Goal: Transaction & Acquisition: Download file/media

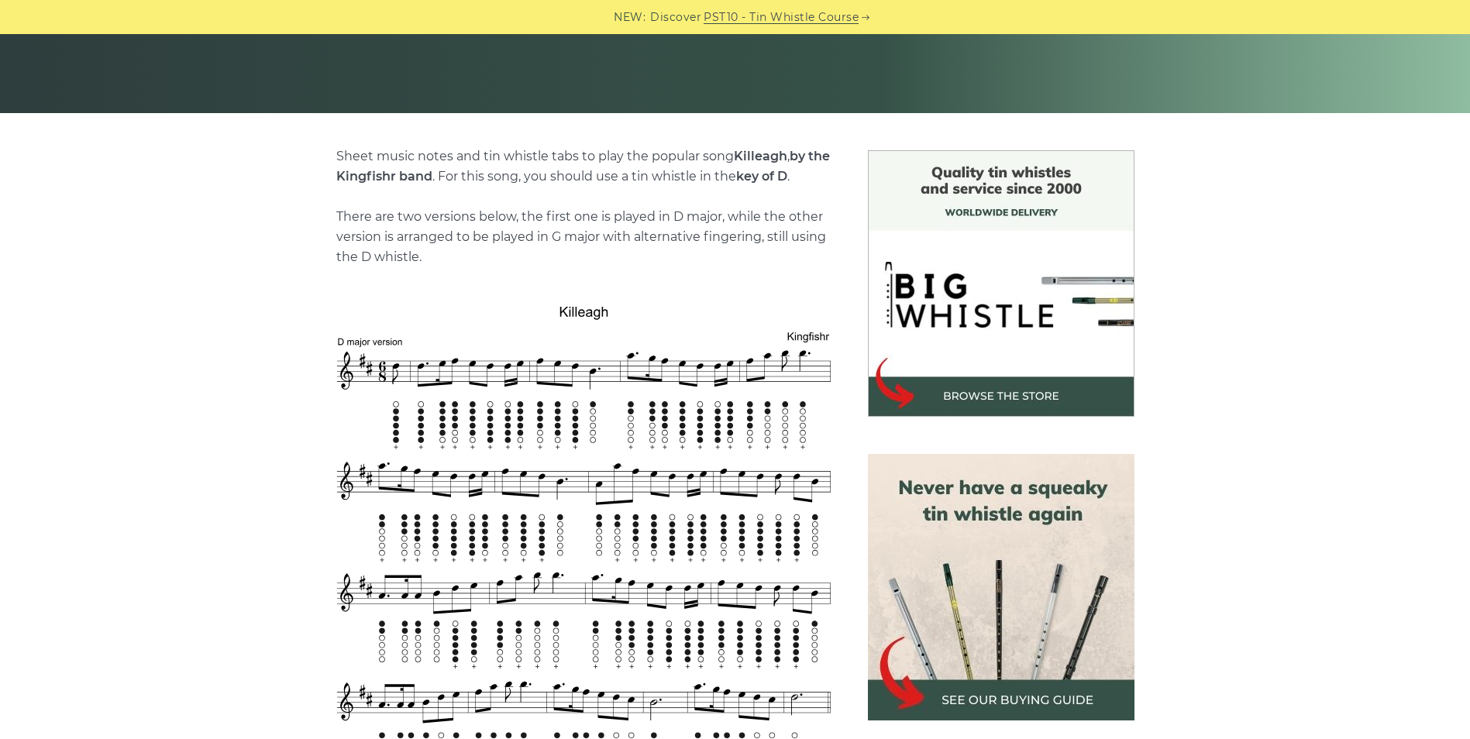
scroll to position [155, 0]
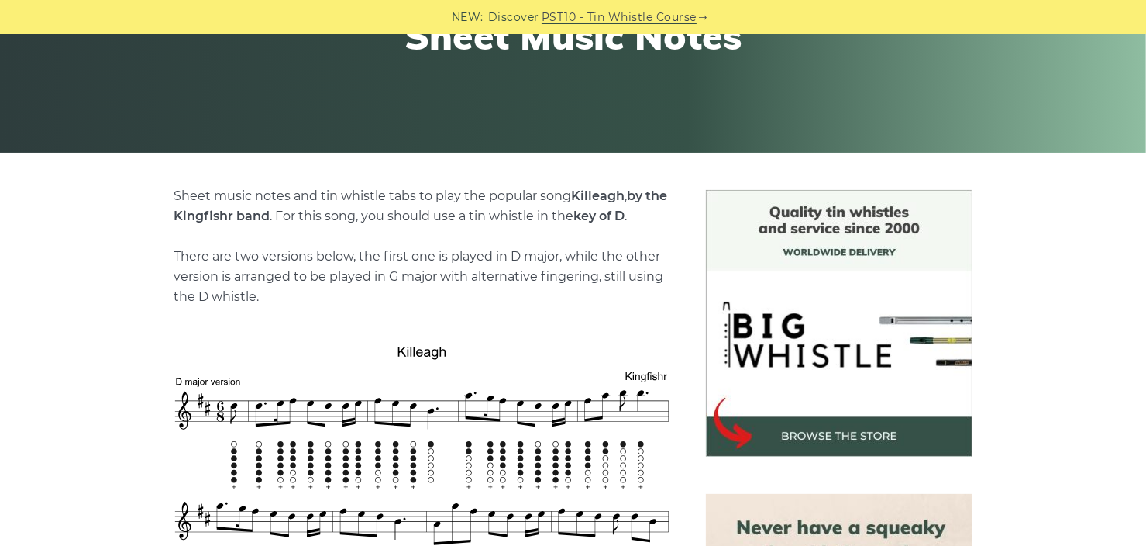
scroll to position [77, 0]
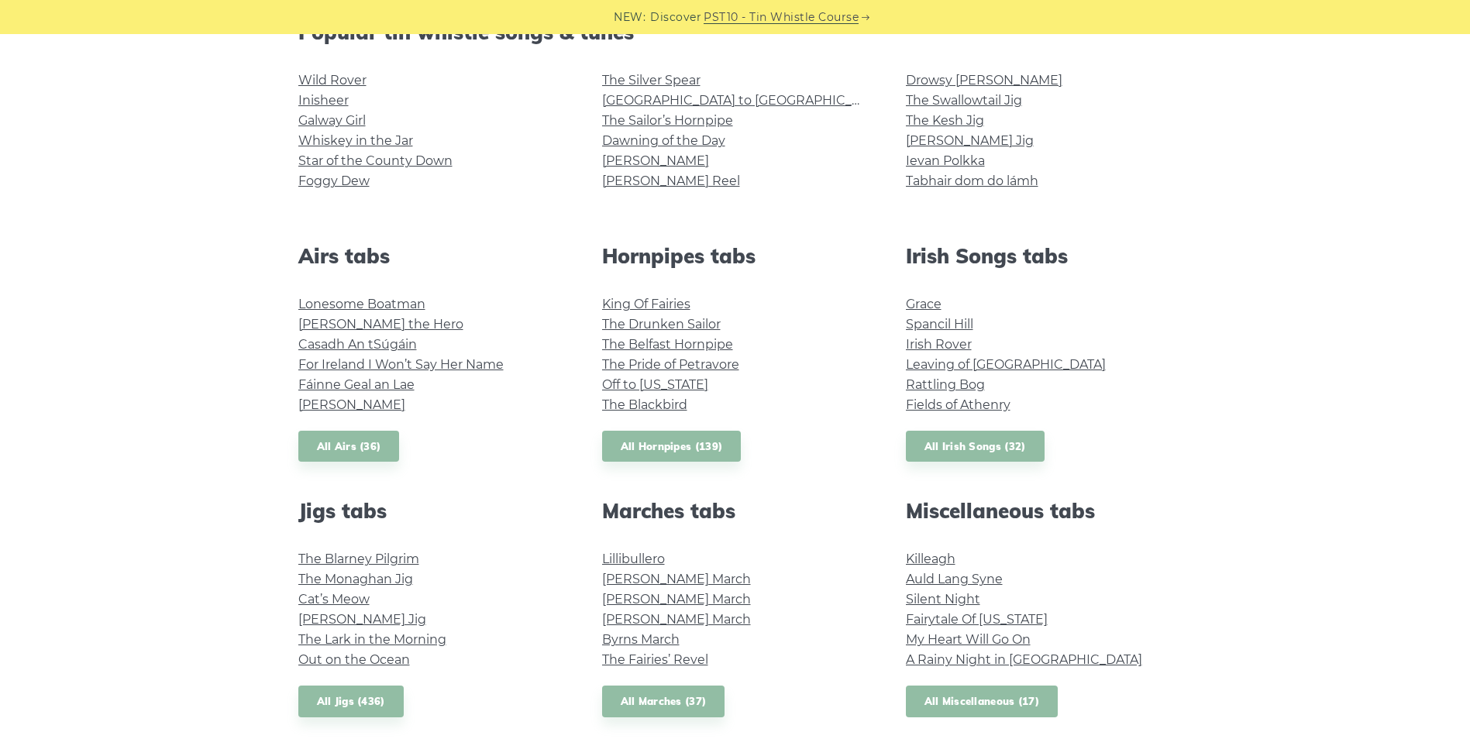
scroll to position [465, 0]
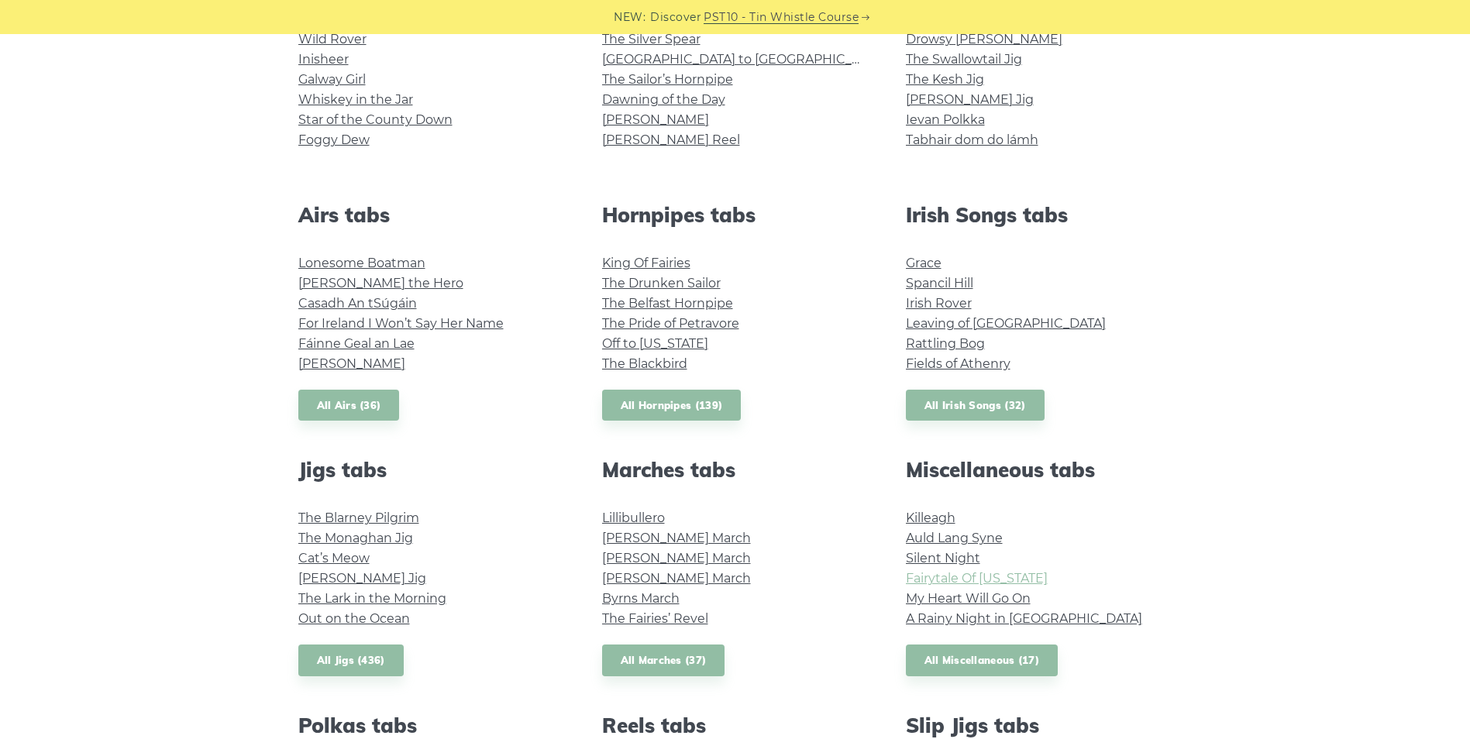
click at [924, 578] on link "Fairytale Of New York" at bounding box center [977, 578] width 142 height 15
click at [332, 586] on link "Fraher’s Jig" at bounding box center [362, 578] width 128 height 15
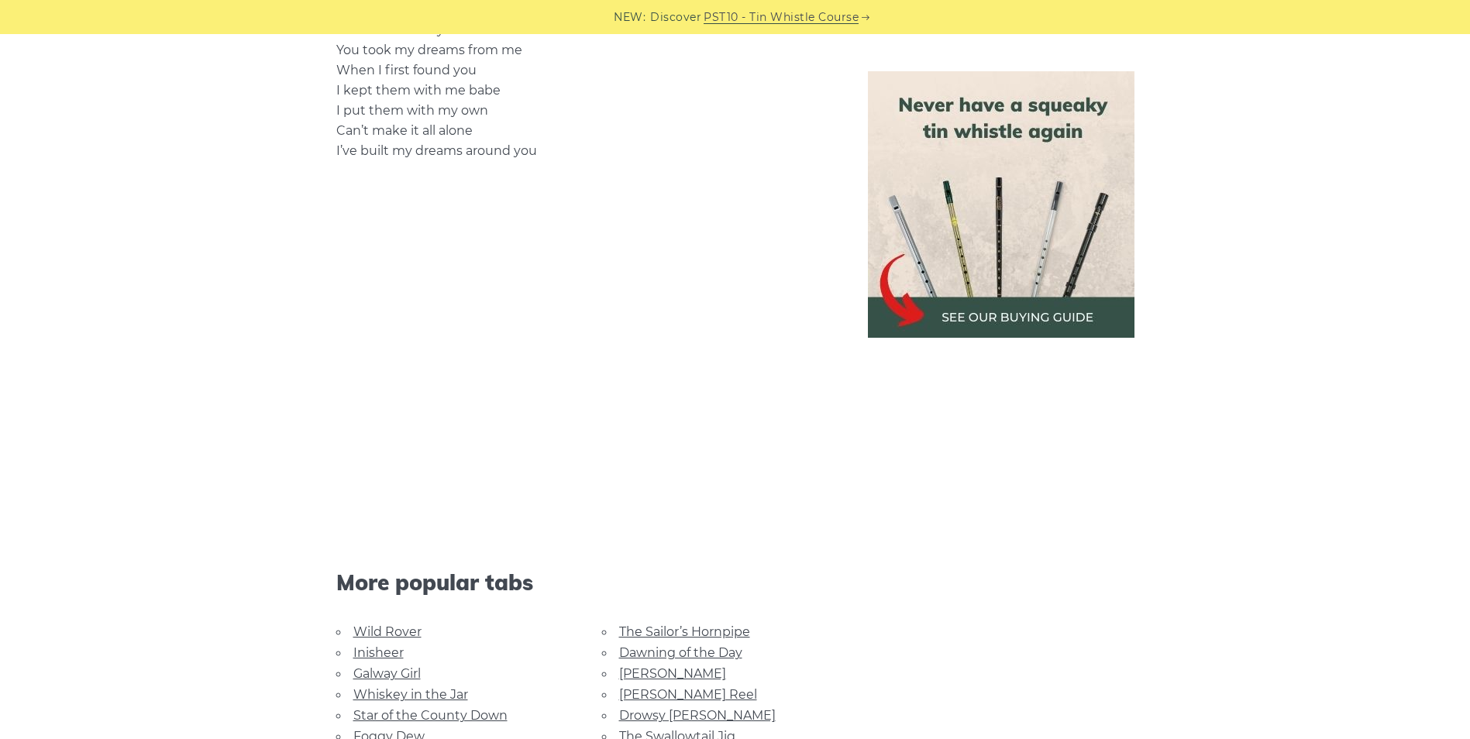
scroll to position [2480, 0]
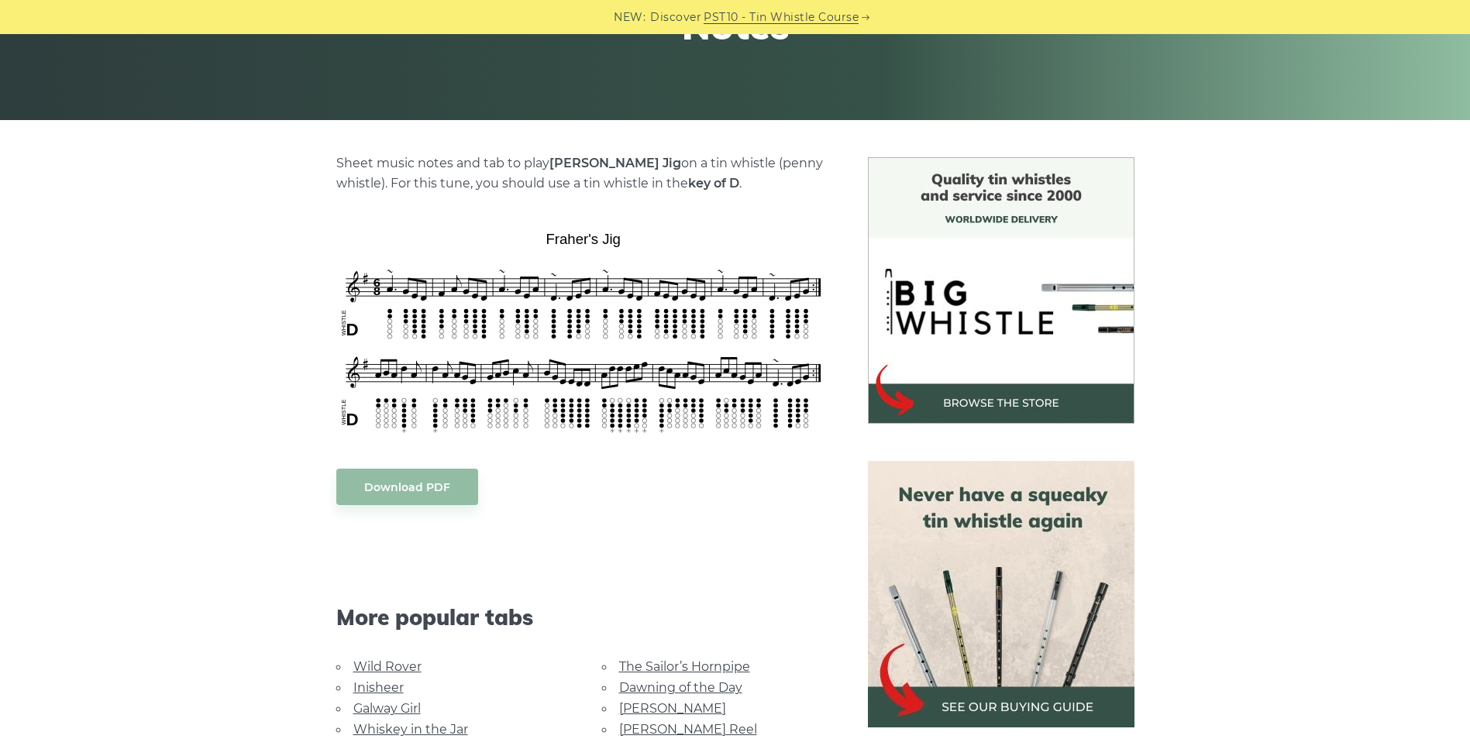
scroll to position [275, 0]
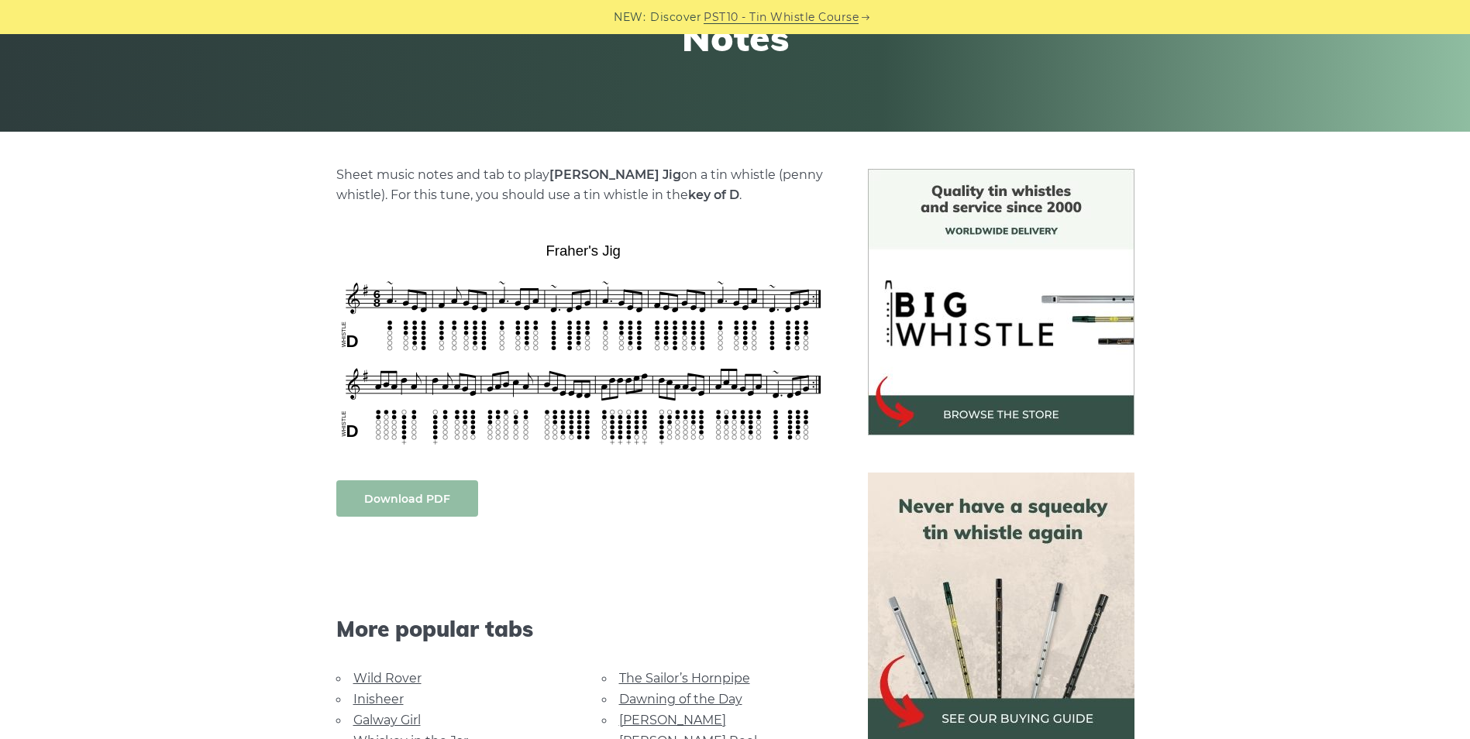
click at [432, 492] on link "Download PDF" at bounding box center [407, 498] width 142 height 36
